Goal: Information Seeking & Learning: Find specific fact

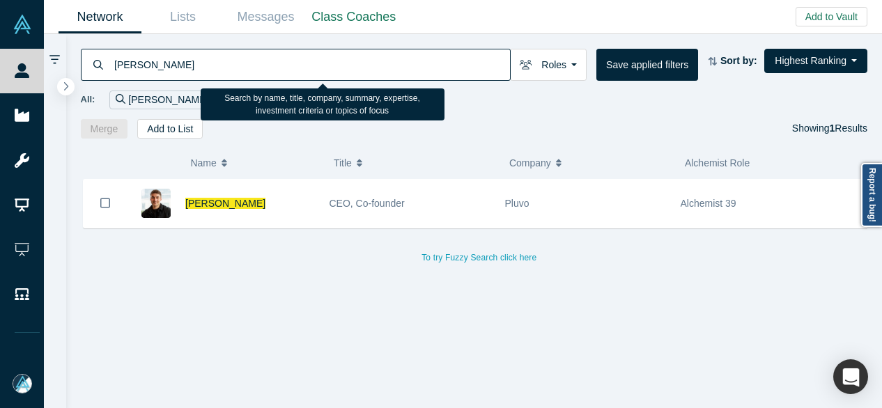
drag, startPoint x: 209, startPoint y: 68, endPoint x: 114, endPoint y: 68, distance: 95.4
click at [114, 68] on input "[PERSON_NAME]" at bounding box center [311, 64] width 397 height 33
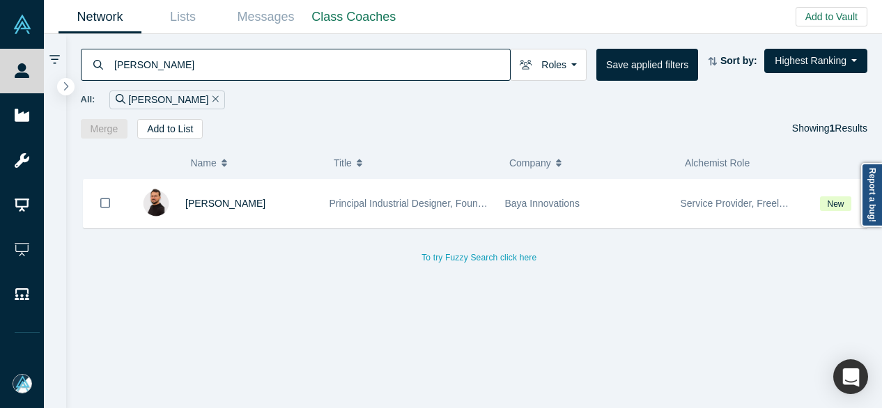
type input "[PERSON_NAME]"
